Goal: Information Seeking & Learning: Find contact information

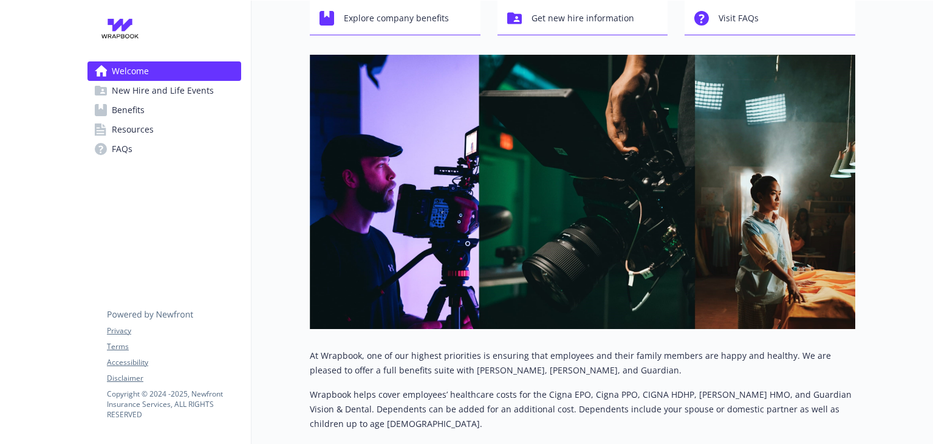
scroll to position [297, 0]
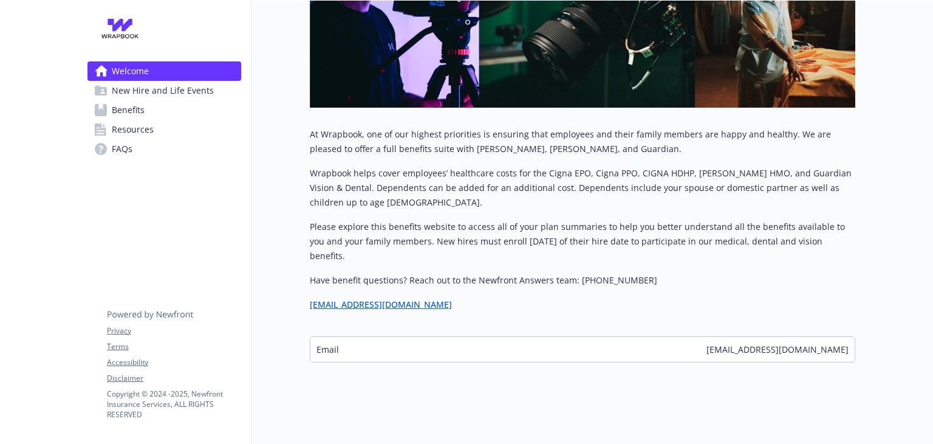
click at [141, 98] on span "New Hire and Life Events" at bounding box center [163, 90] width 102 height 19
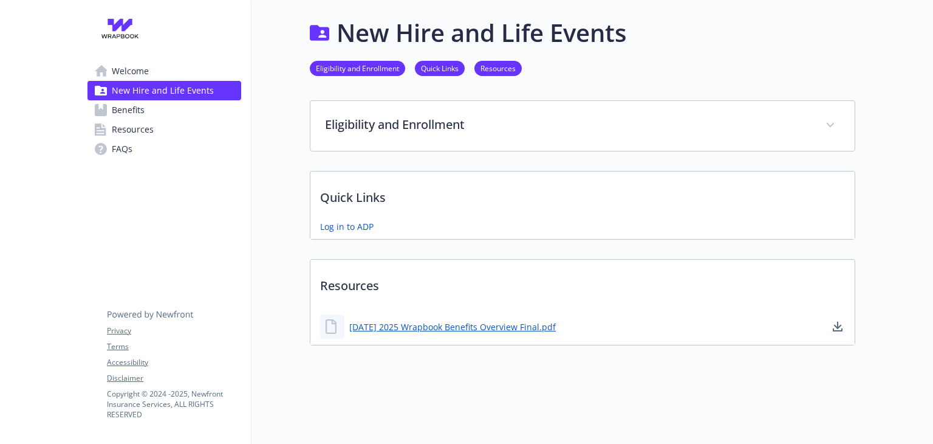
click at [134, 107] on span "Benefits" at bounding box center [128, 109] width 33 height 19
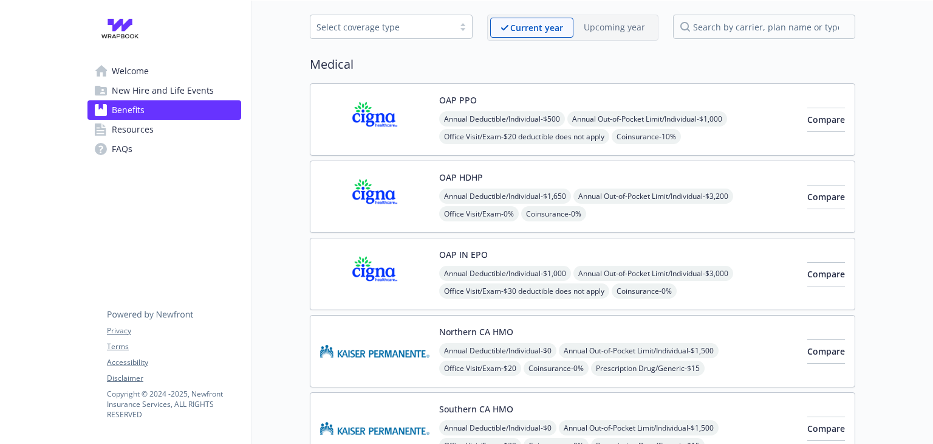
scroll to position [70, 0]
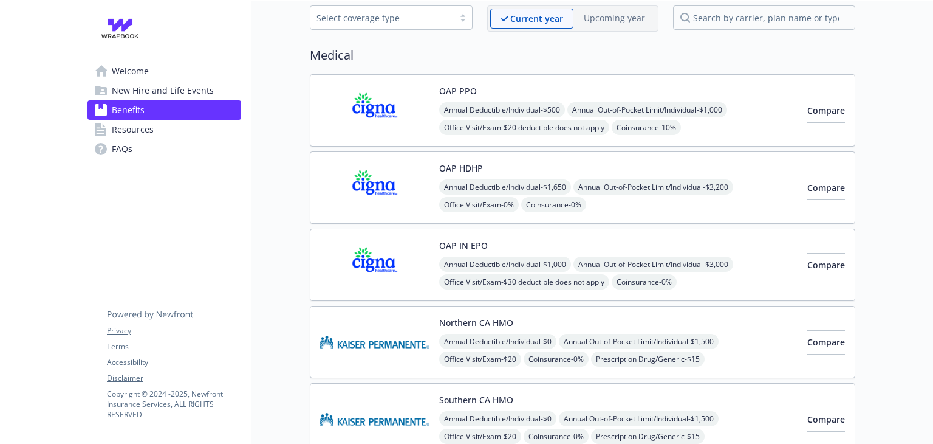
click at [382, 113] on img at bounding box center [374, 110] width 109 height 52
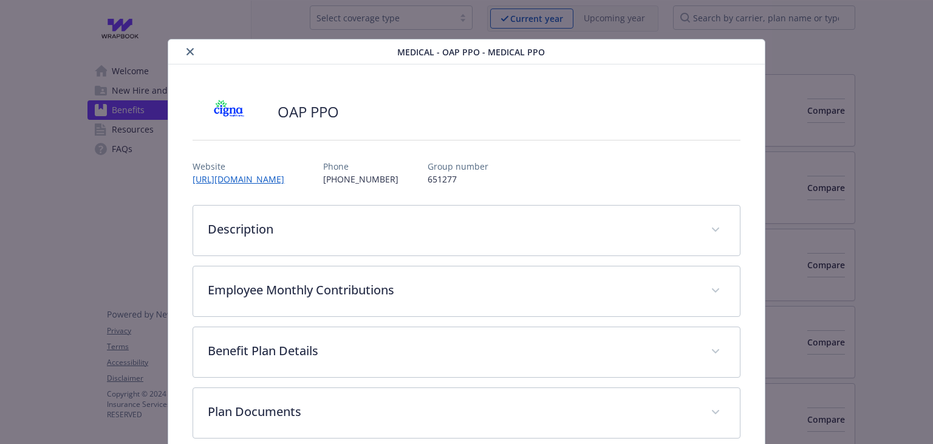
scroll to position [36, 0]
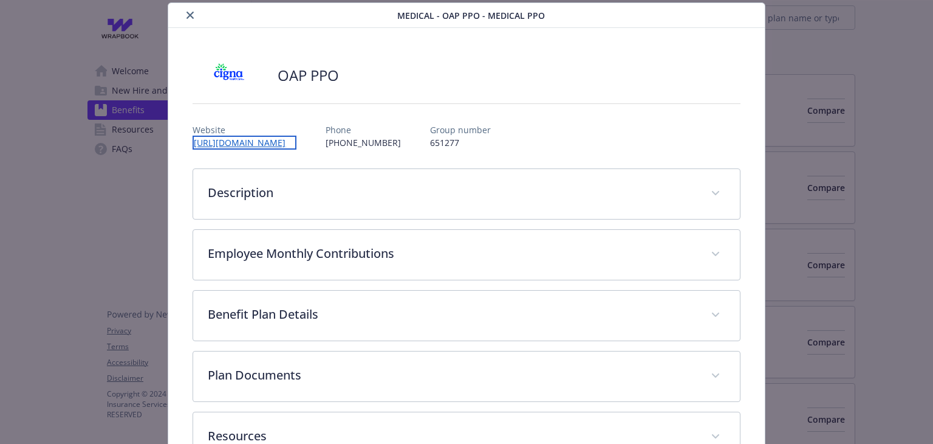
click at [248, 142] on link "[URL][DOMAIN_NAME]" at bounding box center [245, 142] width 104 height 14
